Goal: Task Accomplishment & Management: Manage account settings

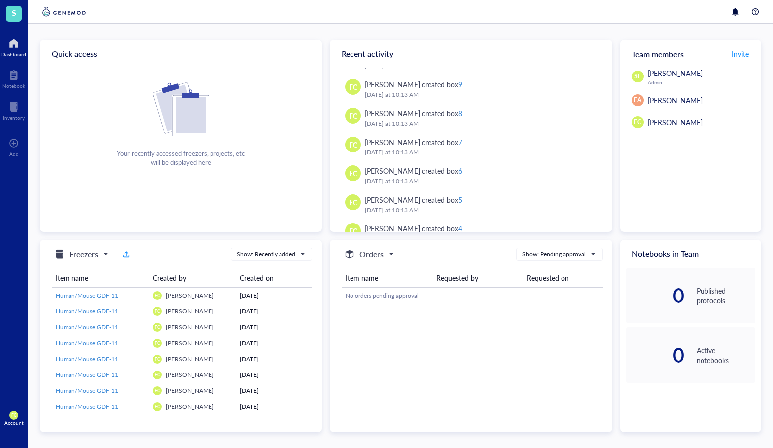
scroll to position [311, 0]
click at [734, 55] on span "Invite" at bounding box center [739, 54] width 17 height 10
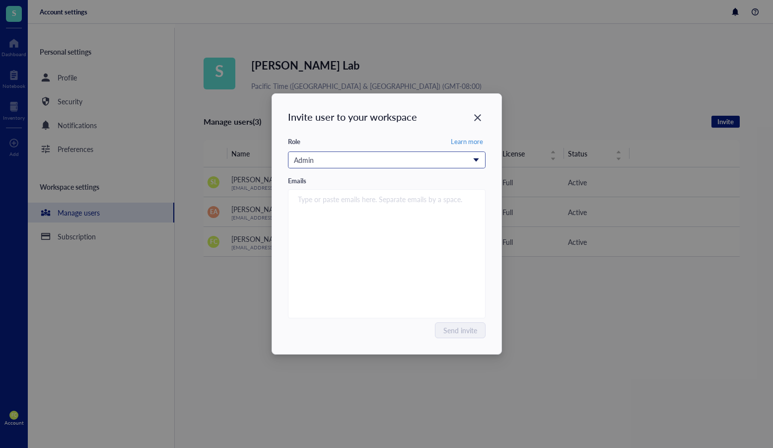
click at [367, 164] on div "Admin" at bounding box center [381, 159] width 175 height 11
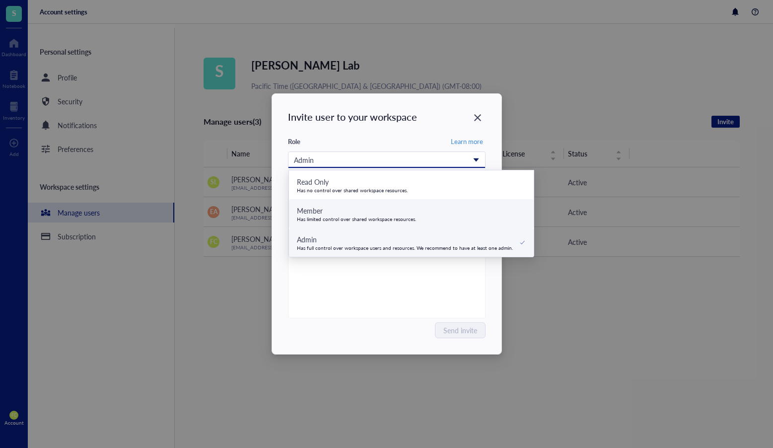
click at [370, 216] on div "Has limited control over shared workspace resources." at bounding box center [357, 219] width 120 height 6
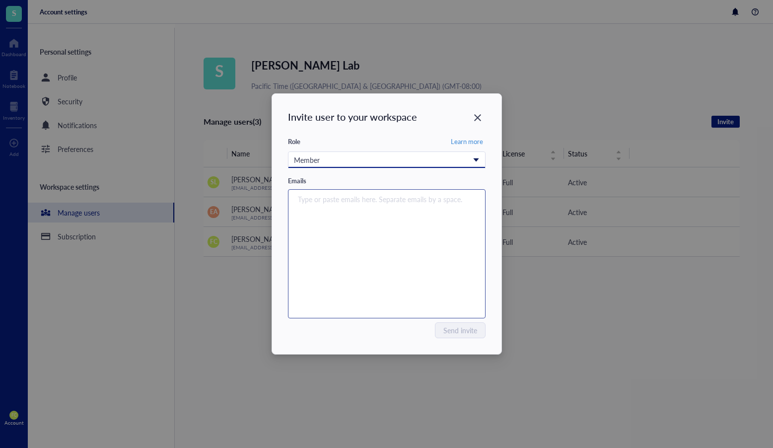
click at [369, 224] on div "Type or paste emails here. Separate emails by a space." at bounding box center [386, 254] width 189 height 124
paste input "ssinha2@fredhutch.org"
type input "ssinha2@fredhutch.org"
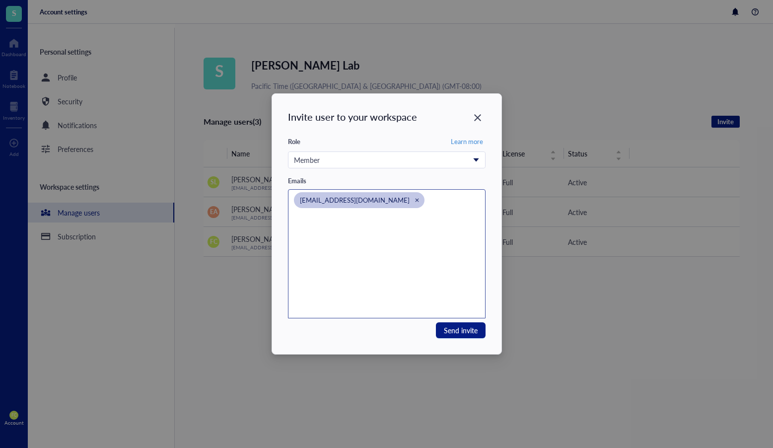
paste input "ebonner@fredhutch.org"
type input "ebonner@fredhutch.org"
paste input "thsueh2@fredhutch.org"
type input "thsueh2@fredhutch.org"
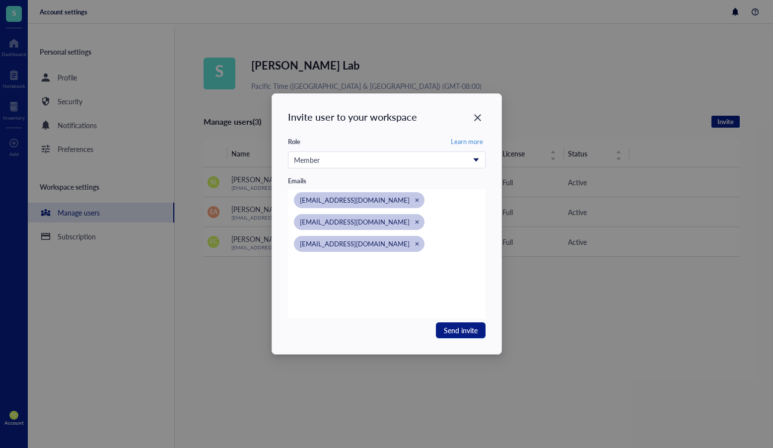
paste input "rvenkata@fredhutch.org"
type input "rvenkata@fredhutch.org"
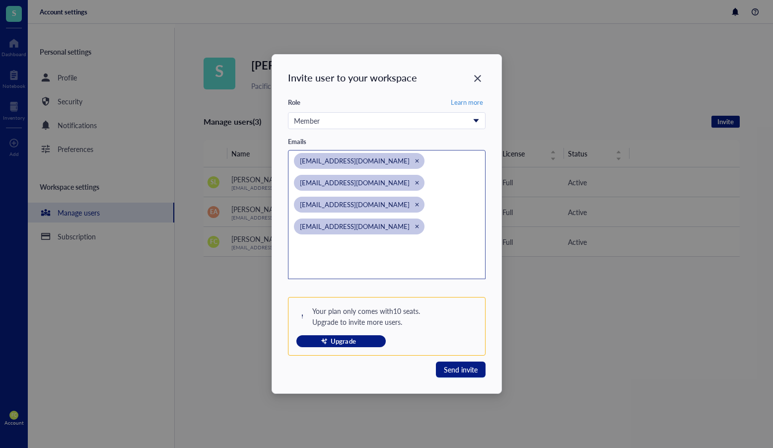
paste input "vliu@fredhutch.org"
type input "vliu@fredhutch.org"
paste input "ethieme@fredhutch.org"
type input "ethieme@fredhutch.org"
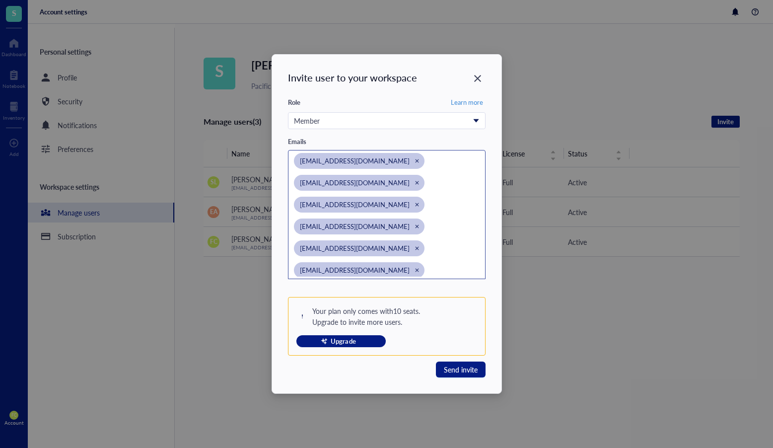
scroll to position [22, 0]
paste input "enguyen3@fredhutch.org"
type input "enguyen3@fredhutch.org"
drag, startPoint x: 394, startPoint y: 160, endPoint x: 406, endPoint y: 241, distance: 81.7
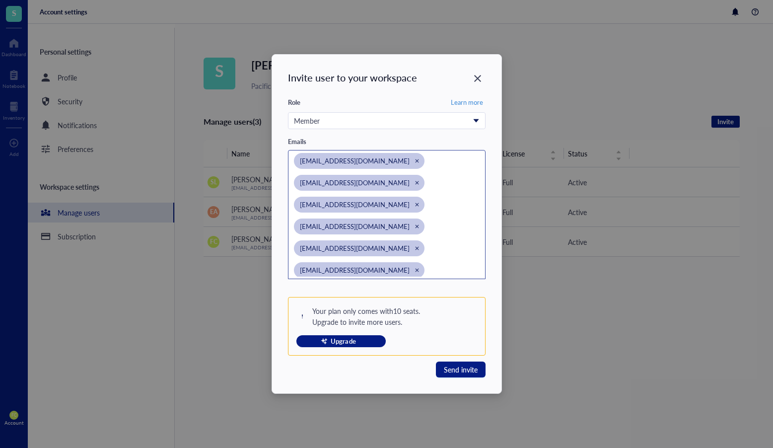
click at [406, 241] on div "ssinha2@fredhutch.org ebonner@fredhutch.org thsueh2@fredhutch.org rvenkata@fred…" at bounding box center [381, 236] width 175 height 167
drag, startPoint x: 333, startPoint y: 269, endPoint x: 387, endPoint y: 193, distance: 93.0
click at [286, 130] on div "Invite user to your workspace Role Learn more Member Read Only Has no control o…" at bounding box center [386, 224] width 229 height 338
drag, startPoint x: 308, startPoint y: 269, endPoint x: 355, endPoint y: 216, distance: 70.7
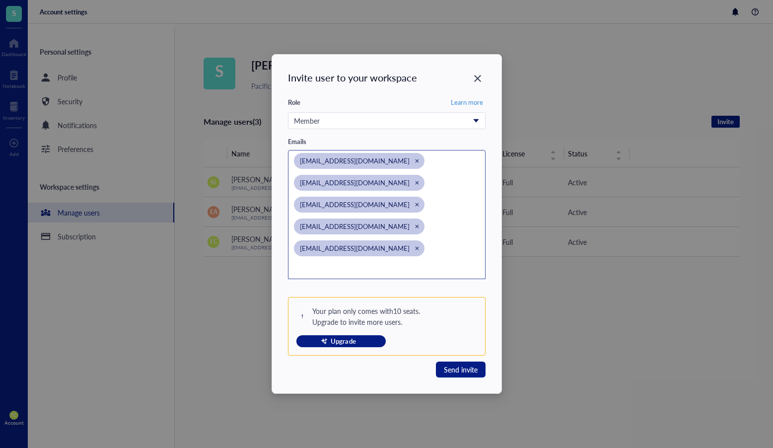
click at [288, 172] on div "ssinha2@fredhutch.org ebonner@fredhutch.org thsueh2@fredhutch.org rvenkata@fred…" at bounding box center [386, 214] width 197 height 129
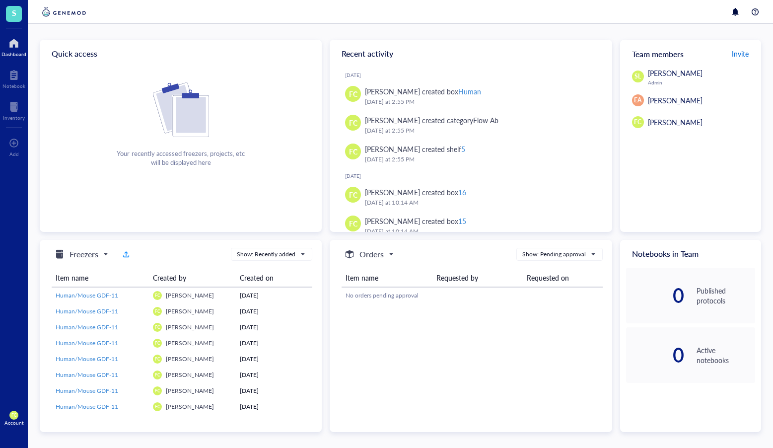
click at [739, 57] on span "Invite" at bounding box center [739, 54] width 17 height 10
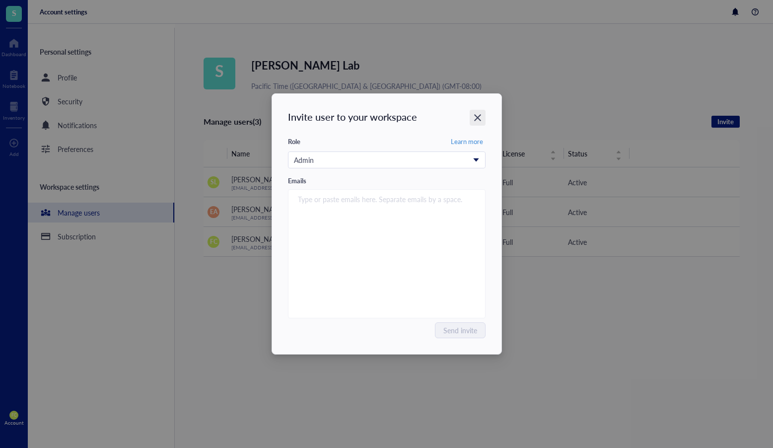
click at [474, 117] on icon "Close" at bounding box center [476, 117] width 9 height 9
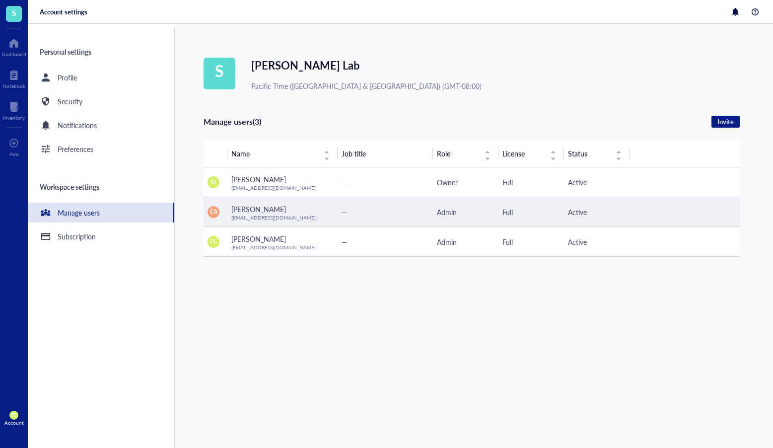
click at [373, 214] on div "—" at bounding box center [384, 211] width 87 height 11
click at [239, 210] on span "[PERSON_NAME]" at bounding box center [258, 209] width 55 height 10
click at [578, 212] on span "Active" at bounding box center [577, 212] width 19 height 10
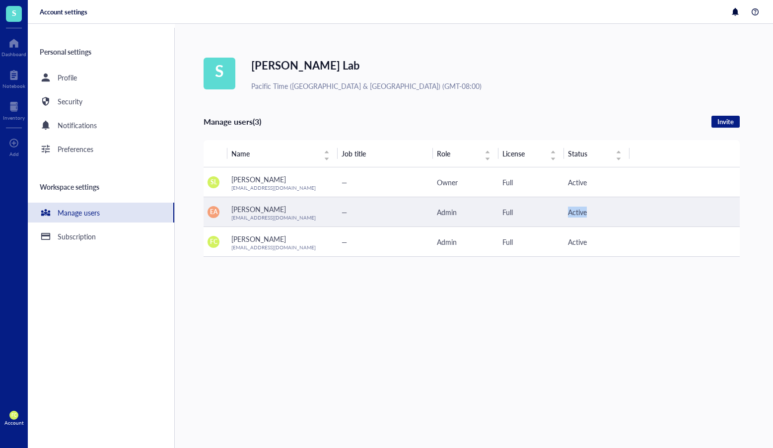
click at [578, 212] on span "Active" at bounding box center [577, 212] width 19 height 10
click at [279, 211] on span "[PERSON_NAME]" at bounding box center [258, 209] width 55 height 10
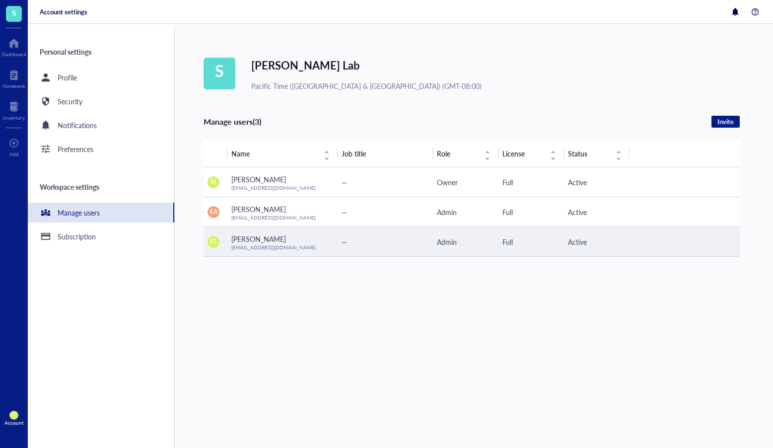
click at [279, 247] on span "[EMAIL_ADDRESS][DOMAIN_NAME]" at bounding box center [273, 247] width 84 height 7
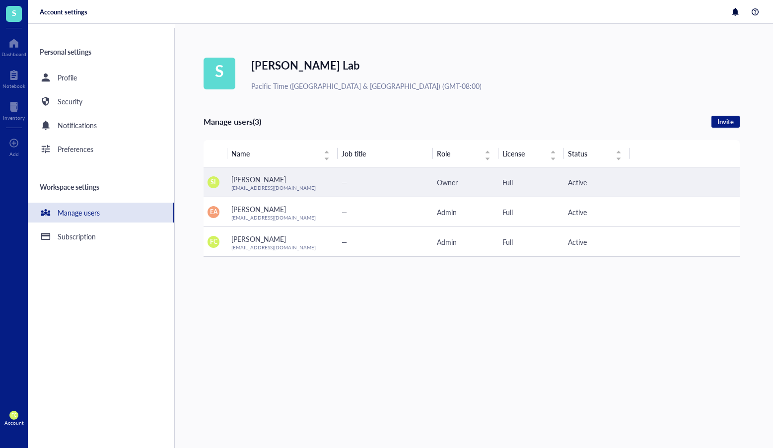
click at [288, 194] on td "[PERSON_NAME] [EMAIL_ADDRESS][DOMAIN_NAME]" at bounding box center [282, 182] width 110 height 30
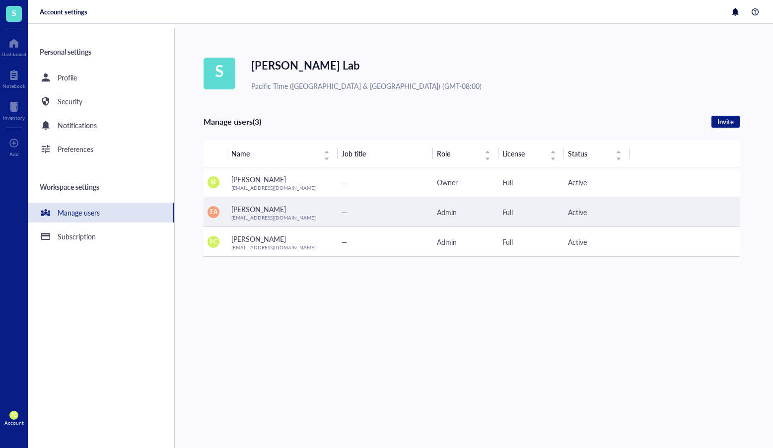
click at [257, 217] on span "[EMAIL_ADDRESS][DOMAIN_NAME]" at bounding box center [273, 217] width 84 height 7
click at [607, 218] on td "Active" at bounding box center [596, 212] width 65 height 30
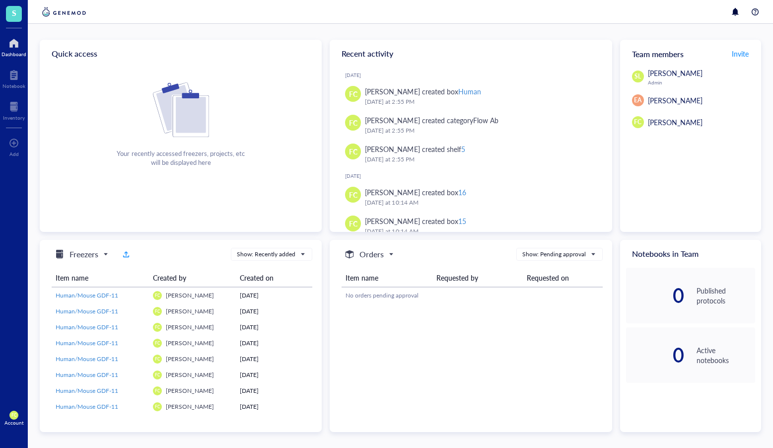
click at [16, 420] on div "Account" at bounding box center [13, 422] width 19 height 6
click at [53, 434] on link "Logout" at bounding box center [66, 435] width 57 height 18
